Goal: Find specific page/section: Find specific page/section

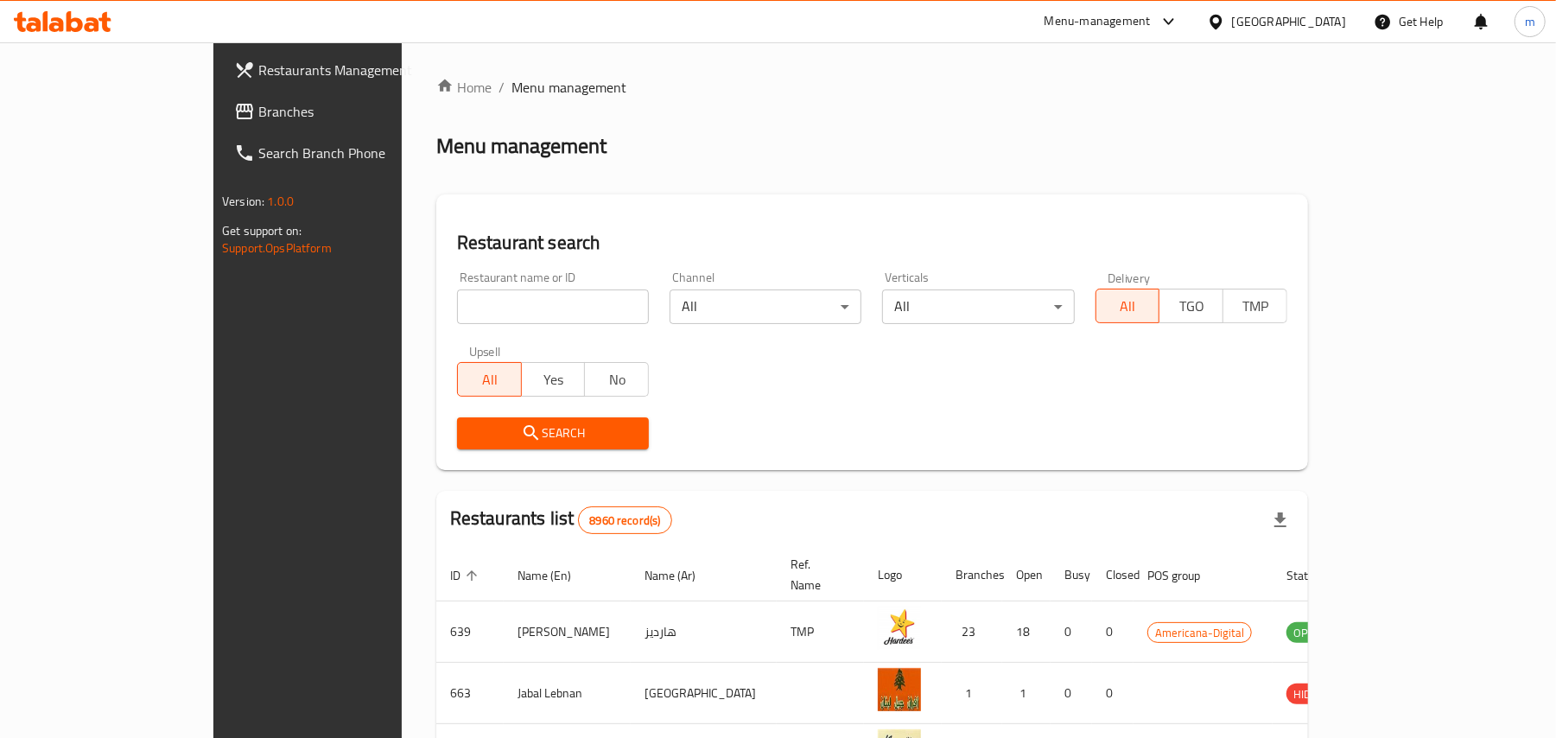
click at [1333, 16] on div "[GEOGRAPHIC_DATA]" at bounding box center [1289, 21] width 114 height 19
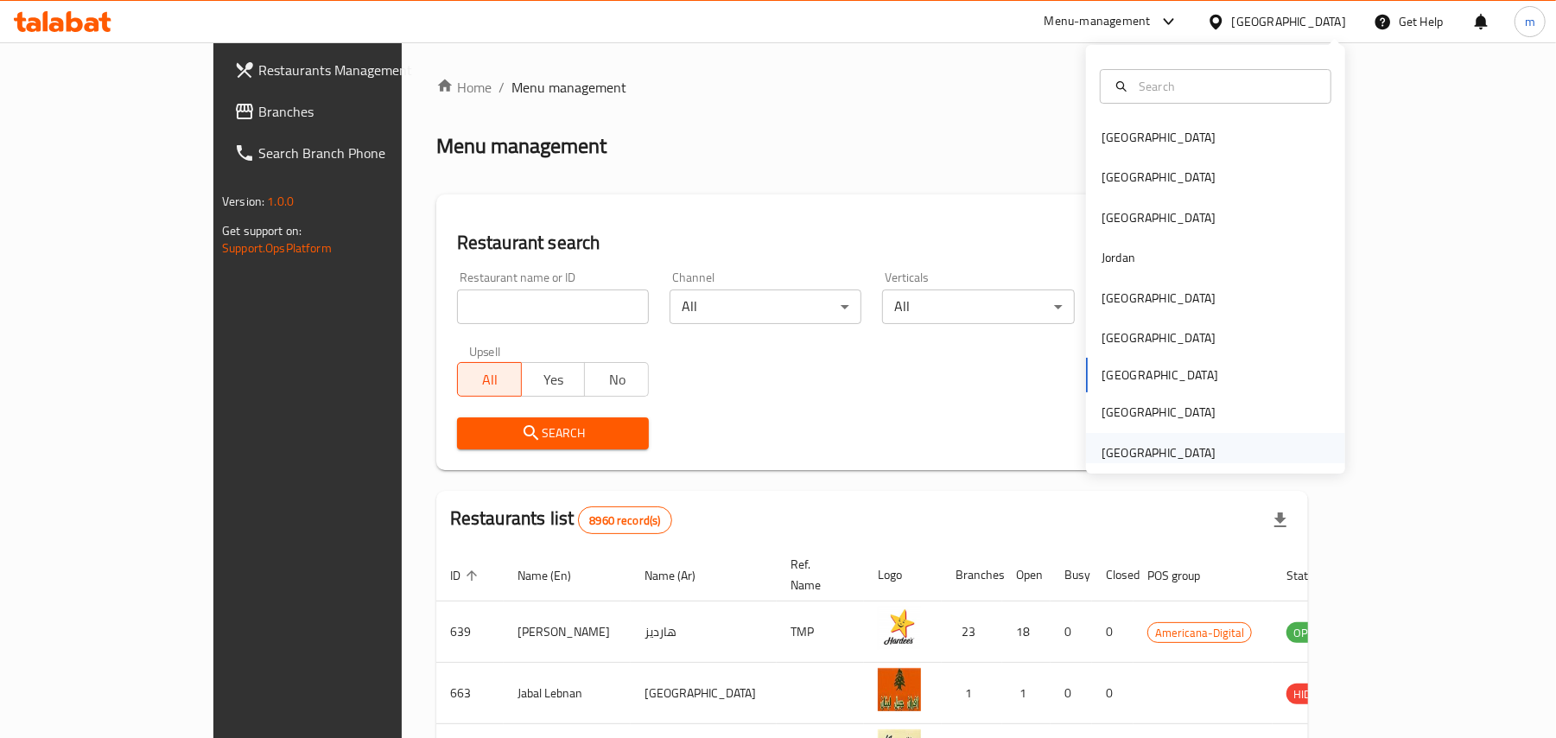
click at [1115, 437] on div "United Arab Emirates" at bounding box center [1159, 453] width 142 height 40
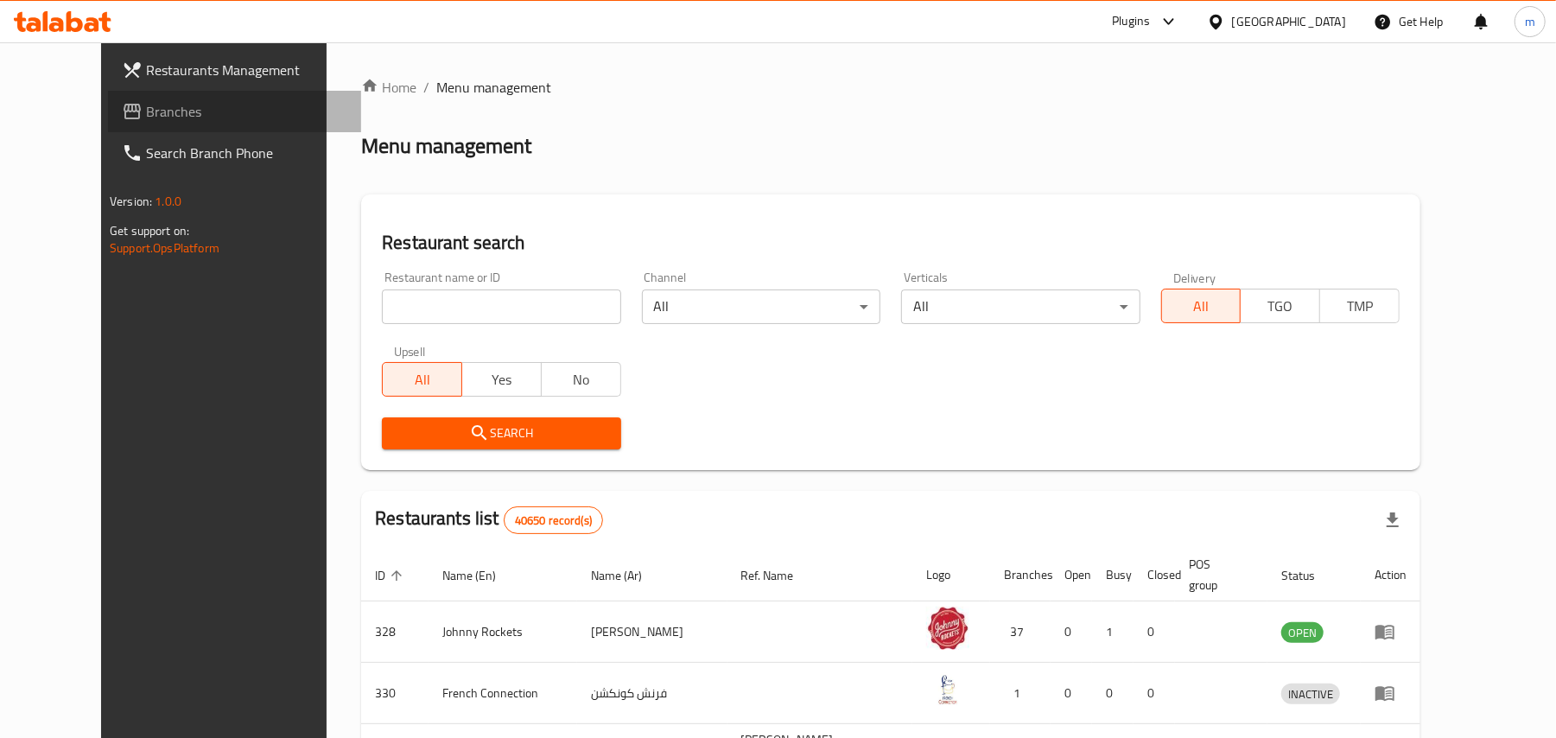
click at [146, 107] on span "Branches" at bounding box center [246, 111] width 201 height 21
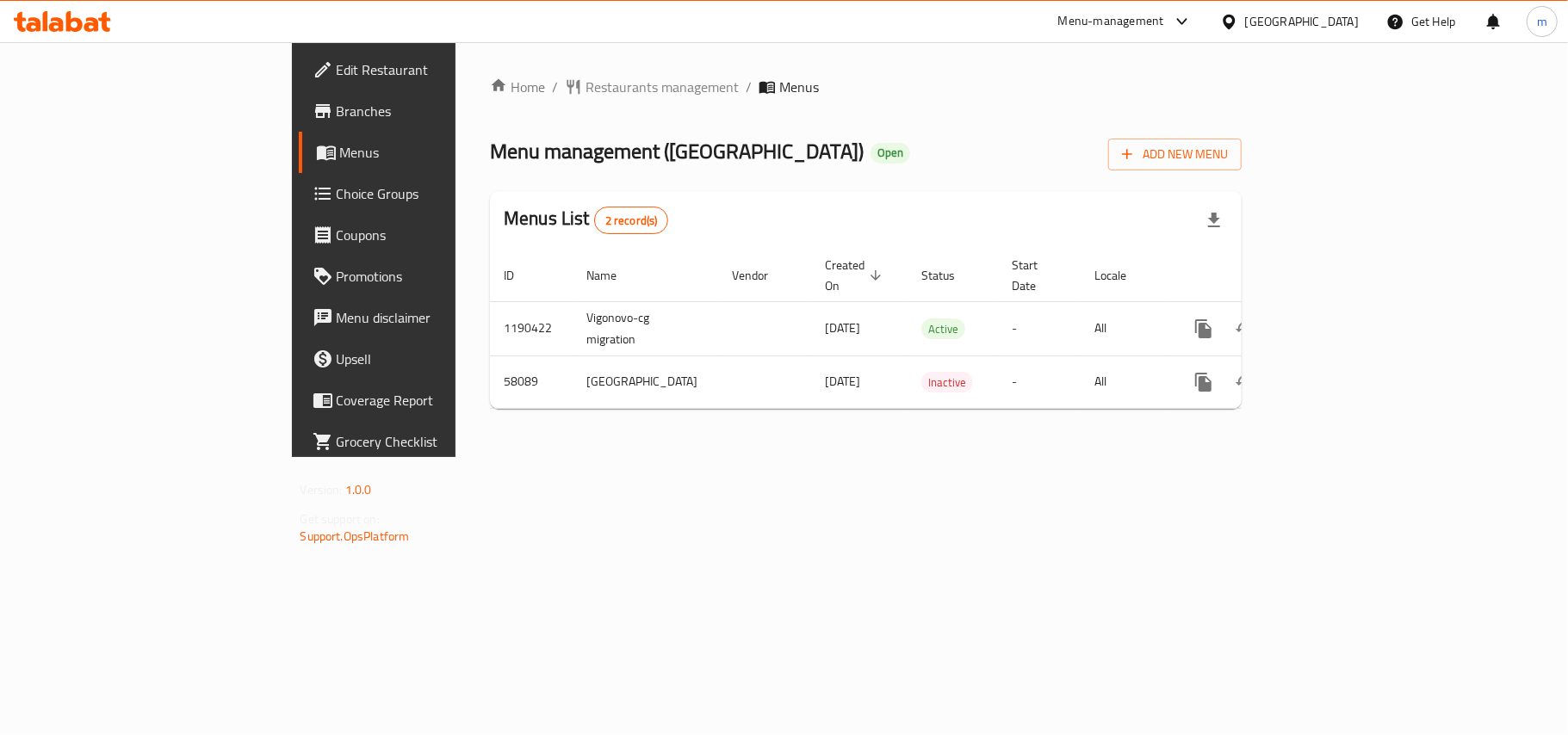
click at [1341, 31] on div "[GEOGRAPHIC_DATA]" at bounding box center [1302, 21] width 114 height 19
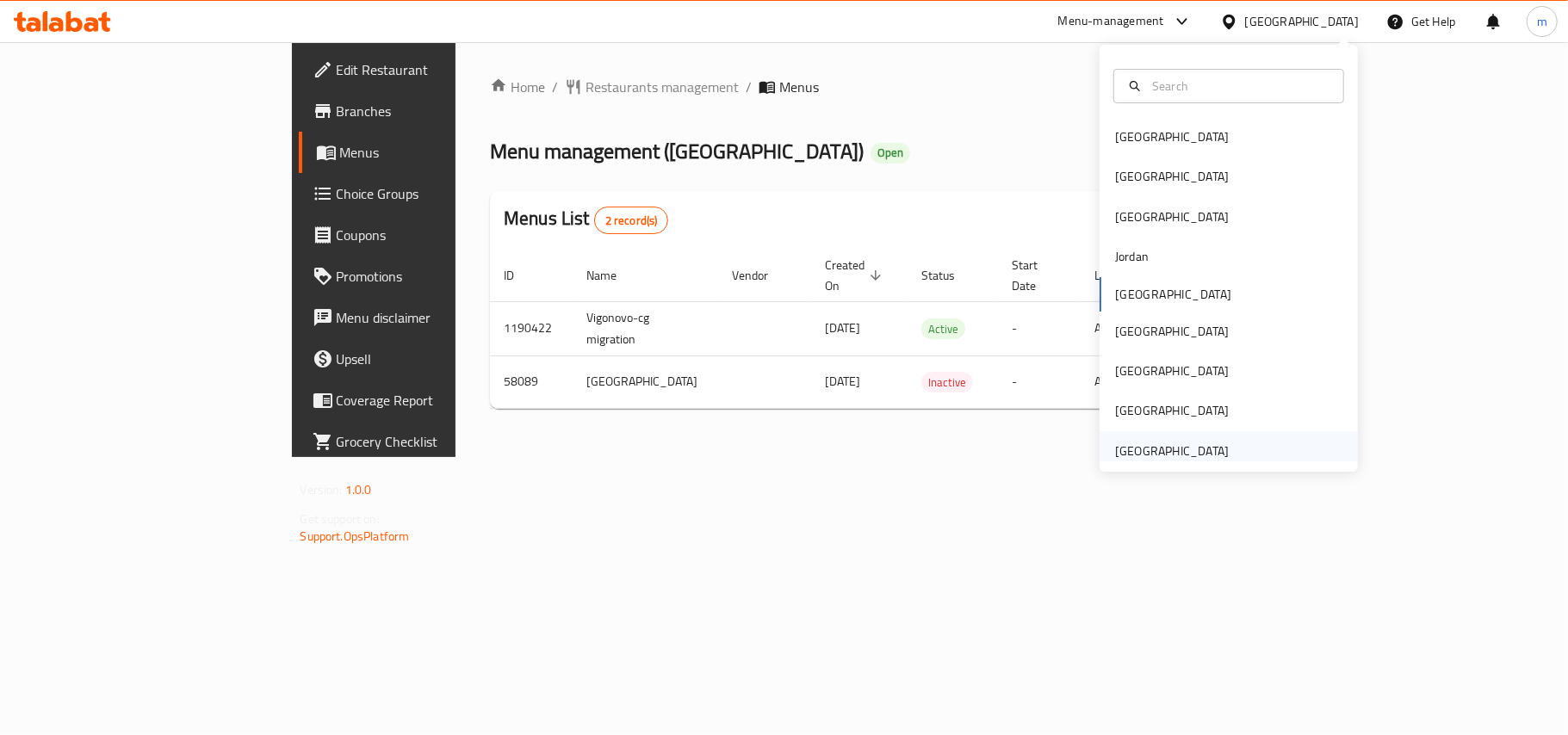
click at [1158, 445] on div "[GEOGRAPHIC_DATA]" at bounding box center [1172, 450] width 114 height 19
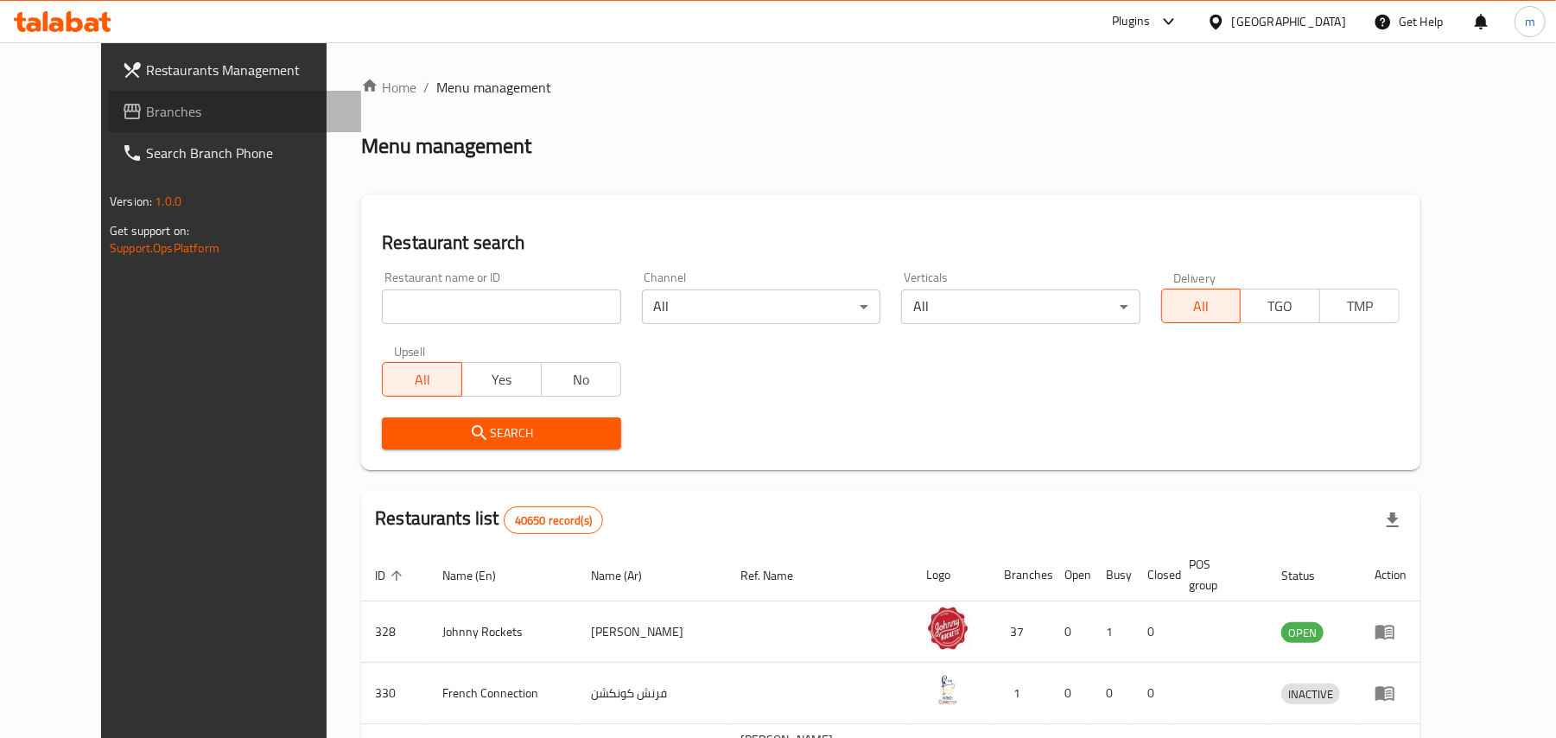
click at [146, 101] on span "Branches" at bounding box center [246, 111] width 201 height 21
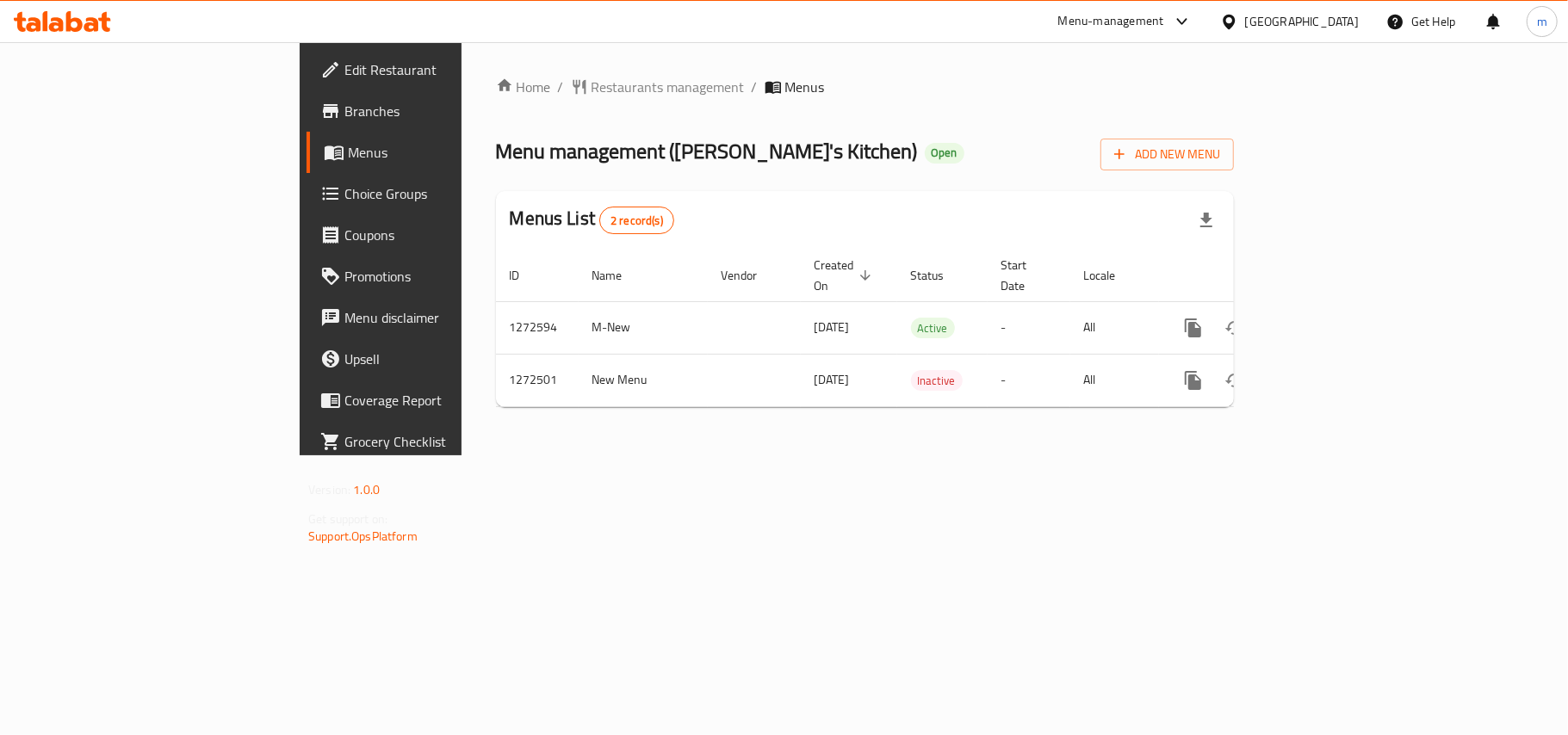
click at [1305, 15] on div "[GEOGRAPHIC_DATA]" at bounding box center [1302, 21] width 114 height 19
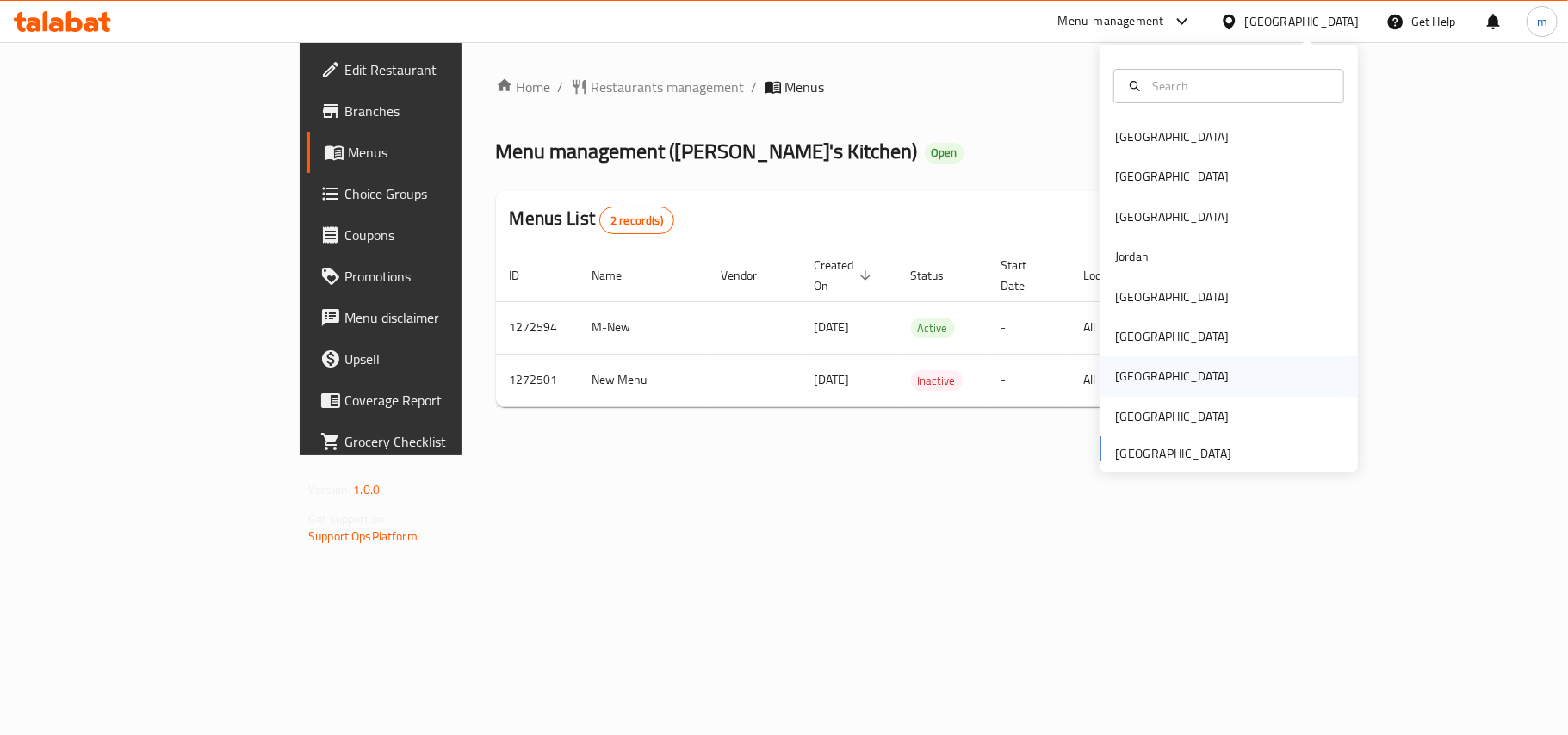
click at [1115, 371] on div "[GEOGRAPHIC_DATA]" at bounding box center [1172, 375] width 114 height 19
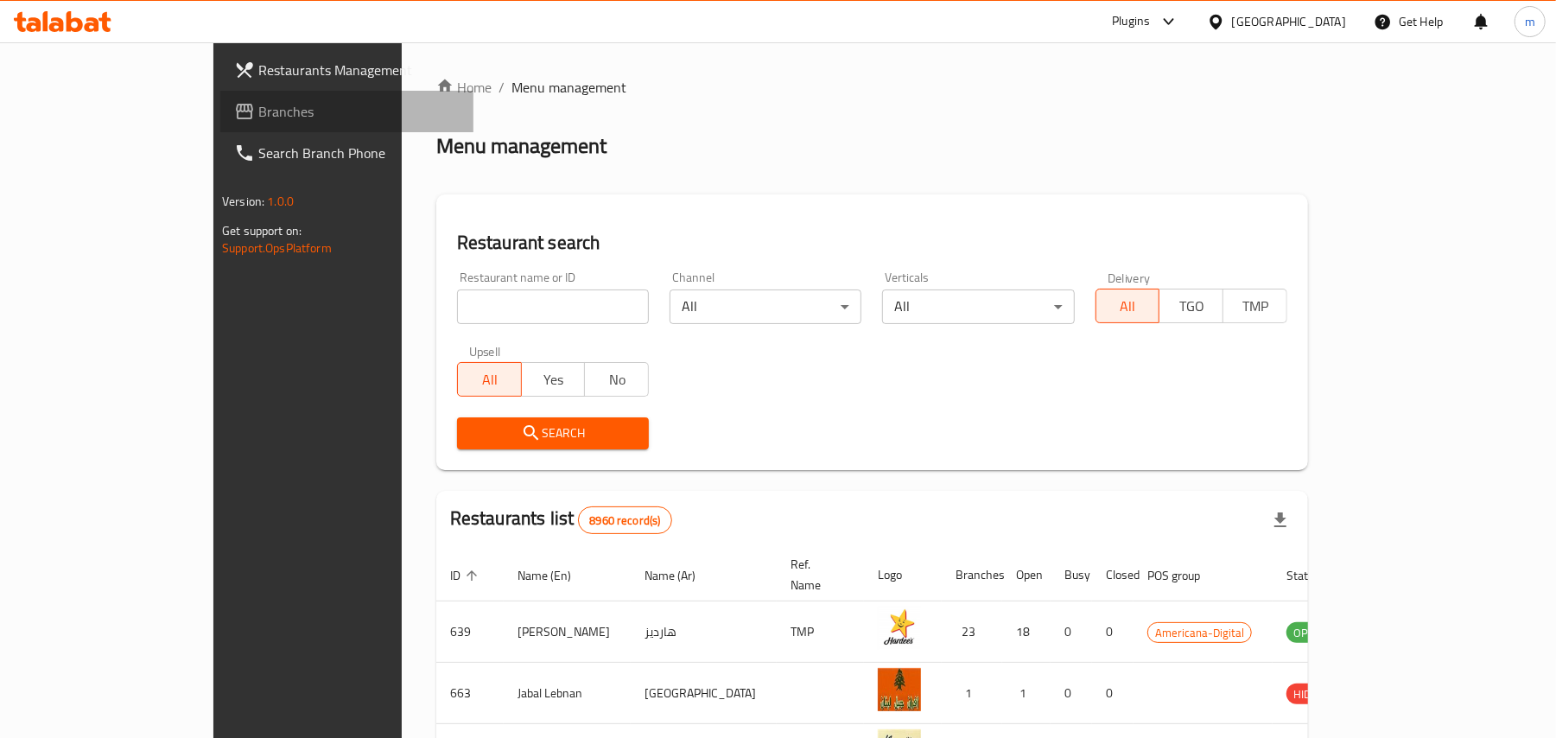
click at [220, 124] on link "Branches" at bounding box center [346, 111] width 253 height 41
